Goal: Task Accomplishment & Management: Use online tool/utility

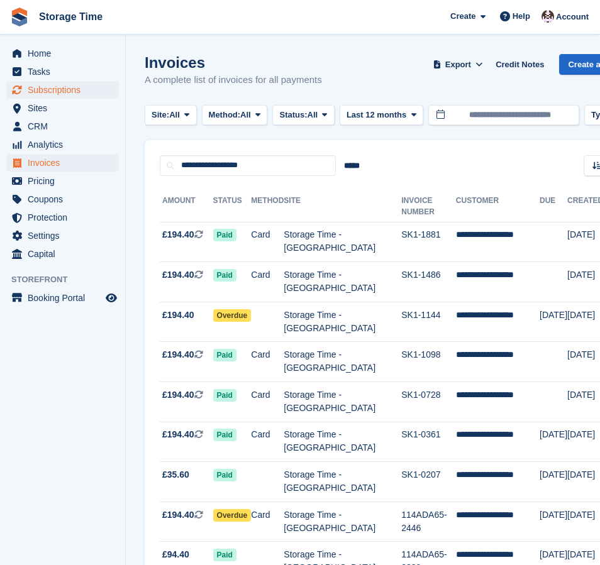
scroll to position [9, 0]
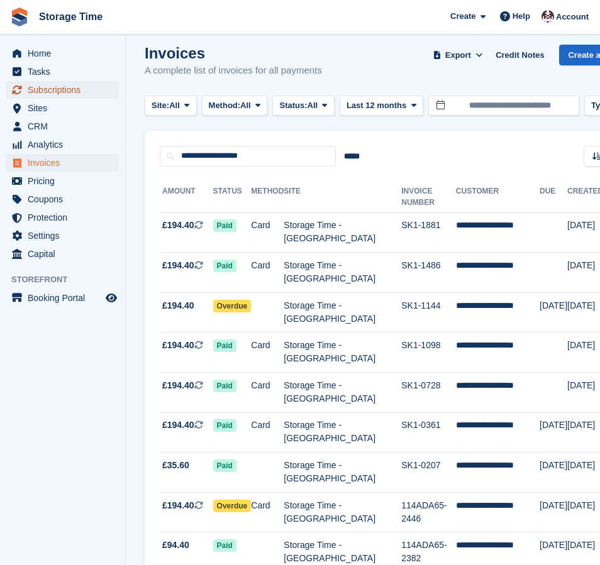
click at [34, 91] on span "Subscriptions" at bounding box center [65, 90] width 75 height 18
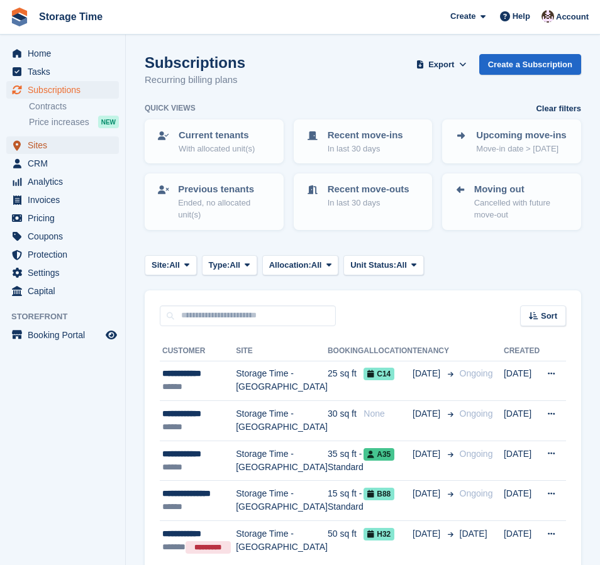
click at [36, 145] on span "Sites" at bounding box center [65, 145] width 75 height 18
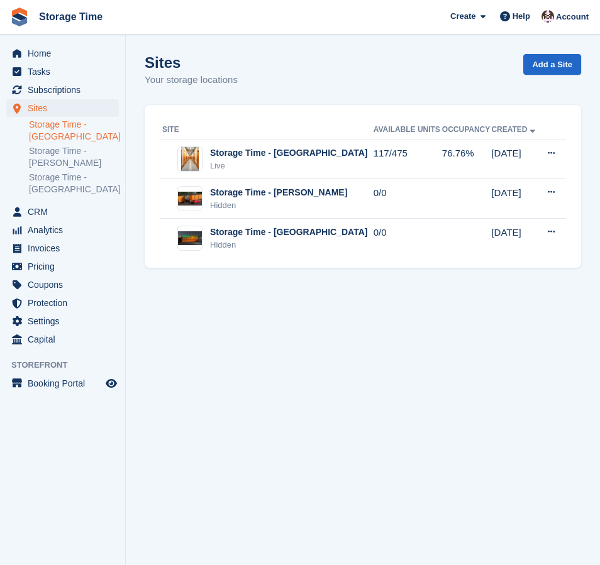
click at [49, 134] on link "Storage Time - [GEOGRAPHIC_DATA]" at bounding box center [74, 131] width 90 height 24
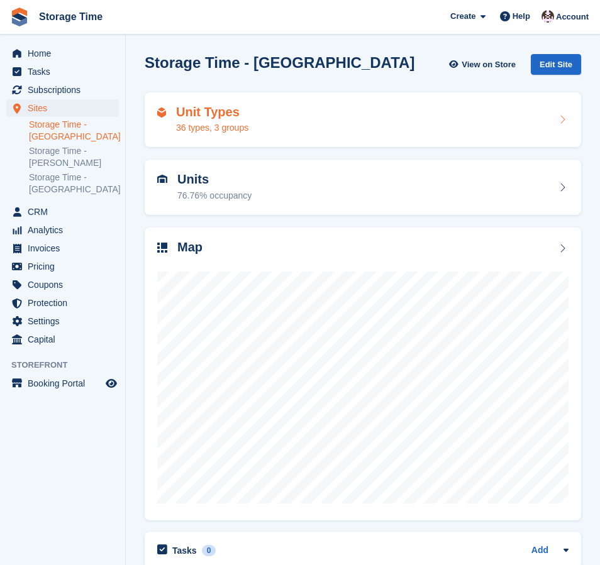
click at [249, 192] on div "76.76% occupancy" at bounding box center [214, 195] width 74 height 13
click at [240, 121] on div "36 types, 3 groups" at bounding box center [212, 127] width 72 height 13
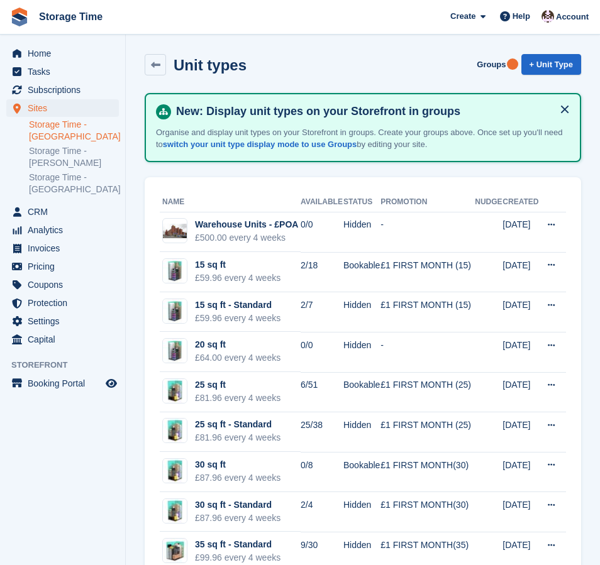
click at [47, 133] on link "Storage Time - [GEOGRAPHIC_DATA]" at bounding box center [74, 131] width 90 height 24
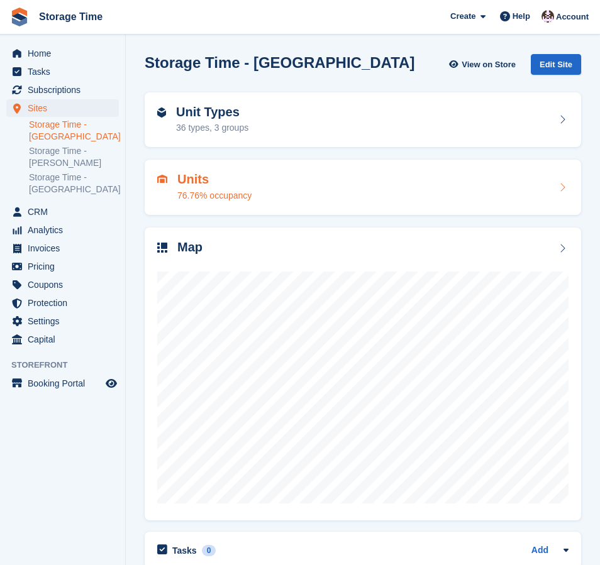
click at [248, 185] on h2 "Units" at bounding box center [214, 179] width 74 height 14
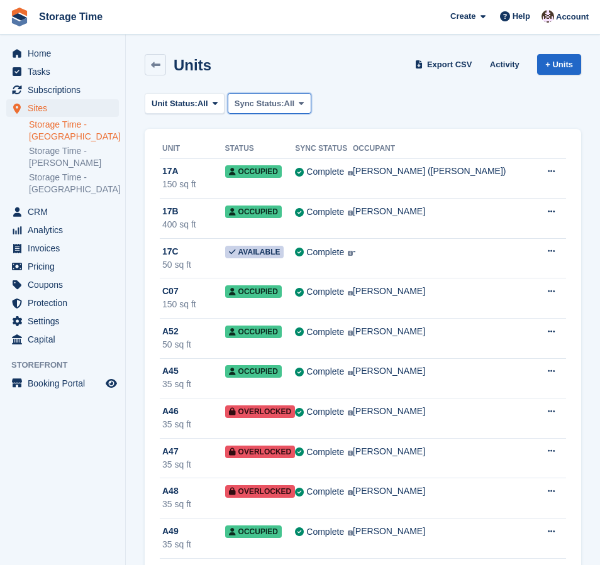
click at [295, 102] on span "All" at bounding box center [289, 103] width 11 height 13
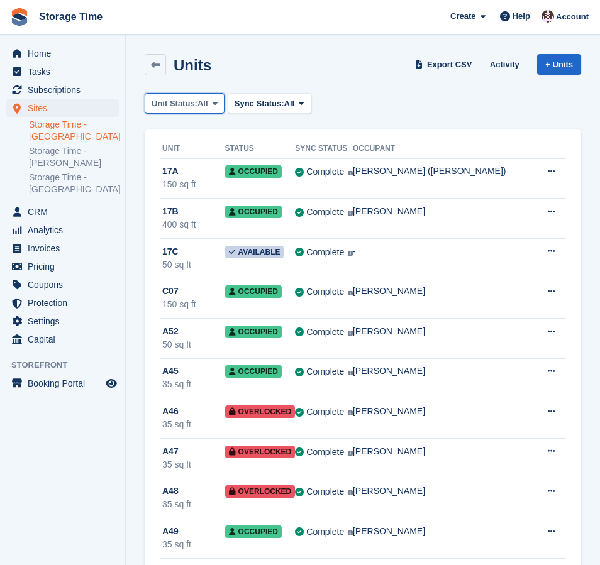
click at [202, 106] on span "All" at bounding box center [202, 103] width 11 height 13
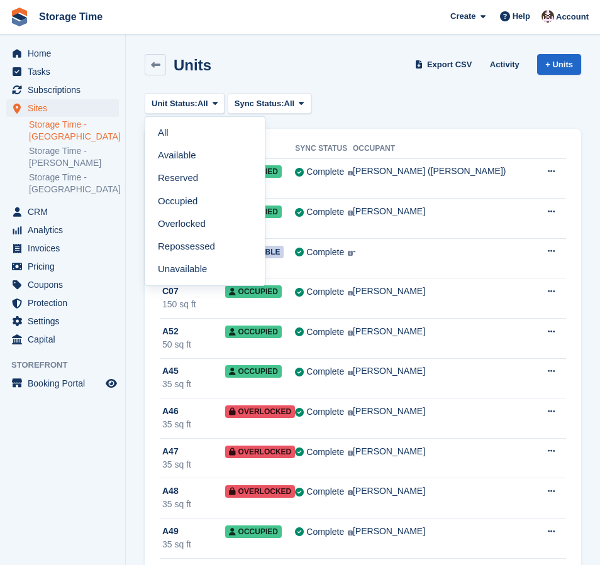
click at [361, 67] on div "Units Export CSV Activity + Units" at bounding box center [363, 64] width 436 height 21
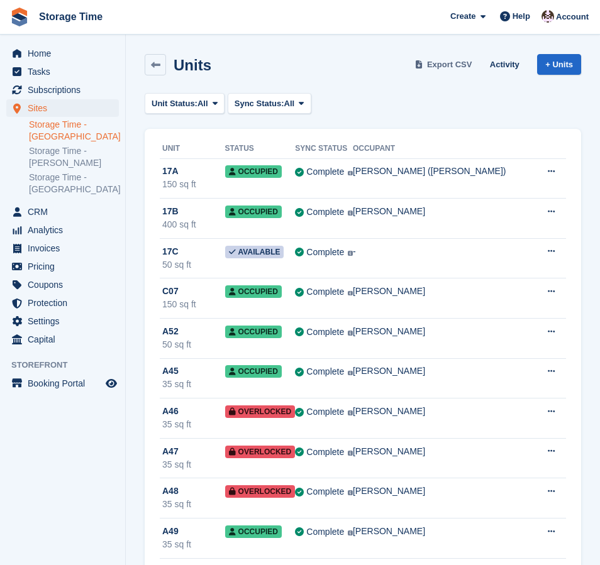
click at [439, 63] on span "Export CSV" at bounding box center [449, 64] width 45 height 13
